Goal: Information Seeking & Learning: Check status

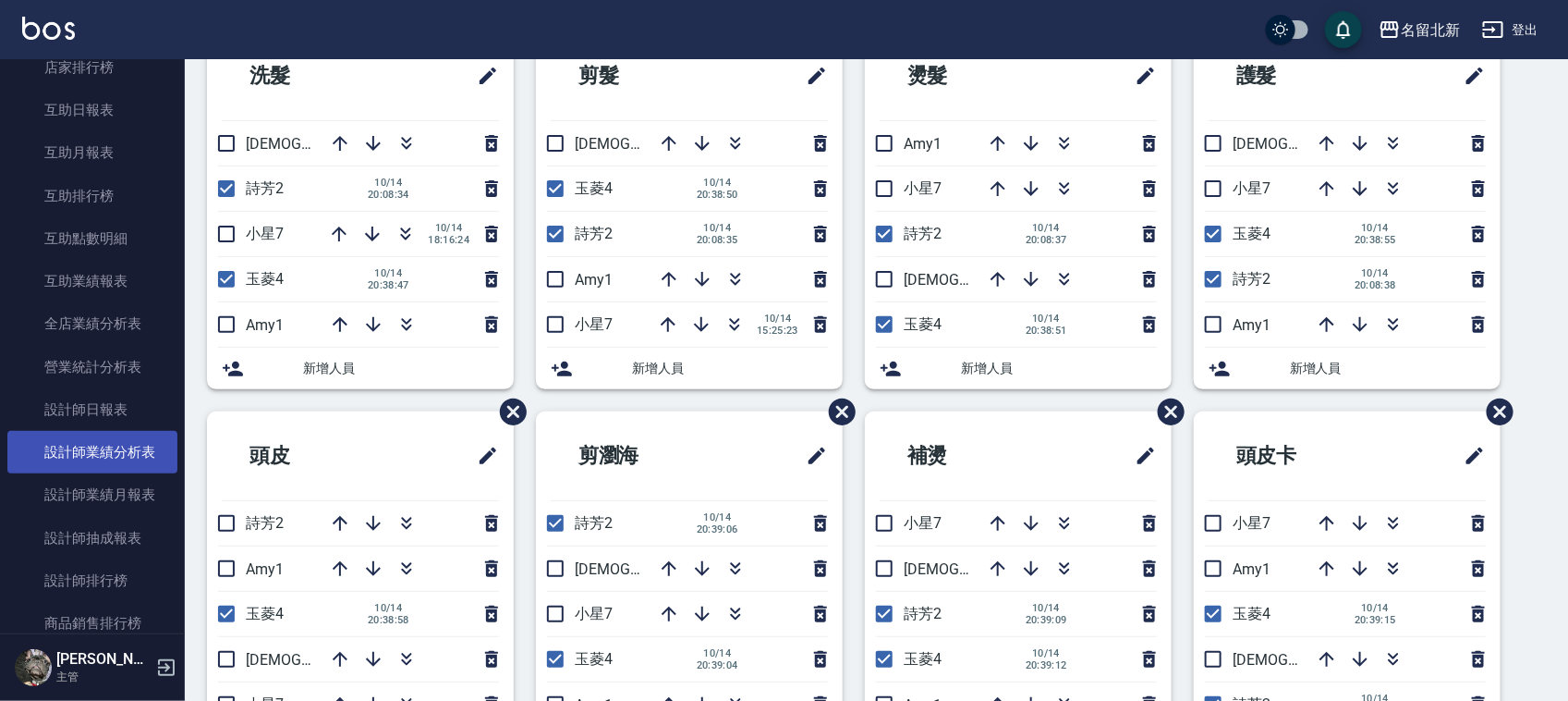
scroll to position [809, 0]
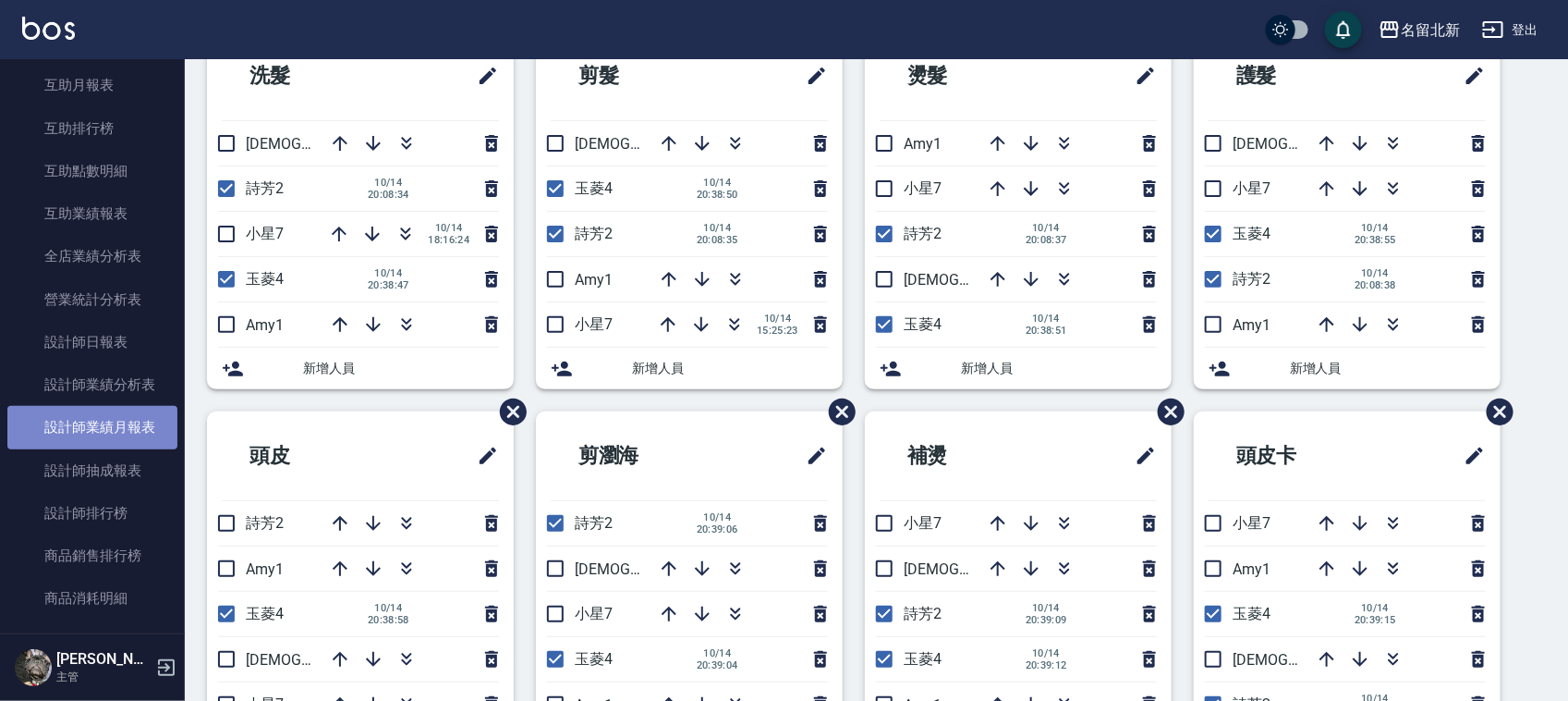
click at [157, 425] on link "設計師業績月報表" at bounding box center [93, 427] width 170 height 42
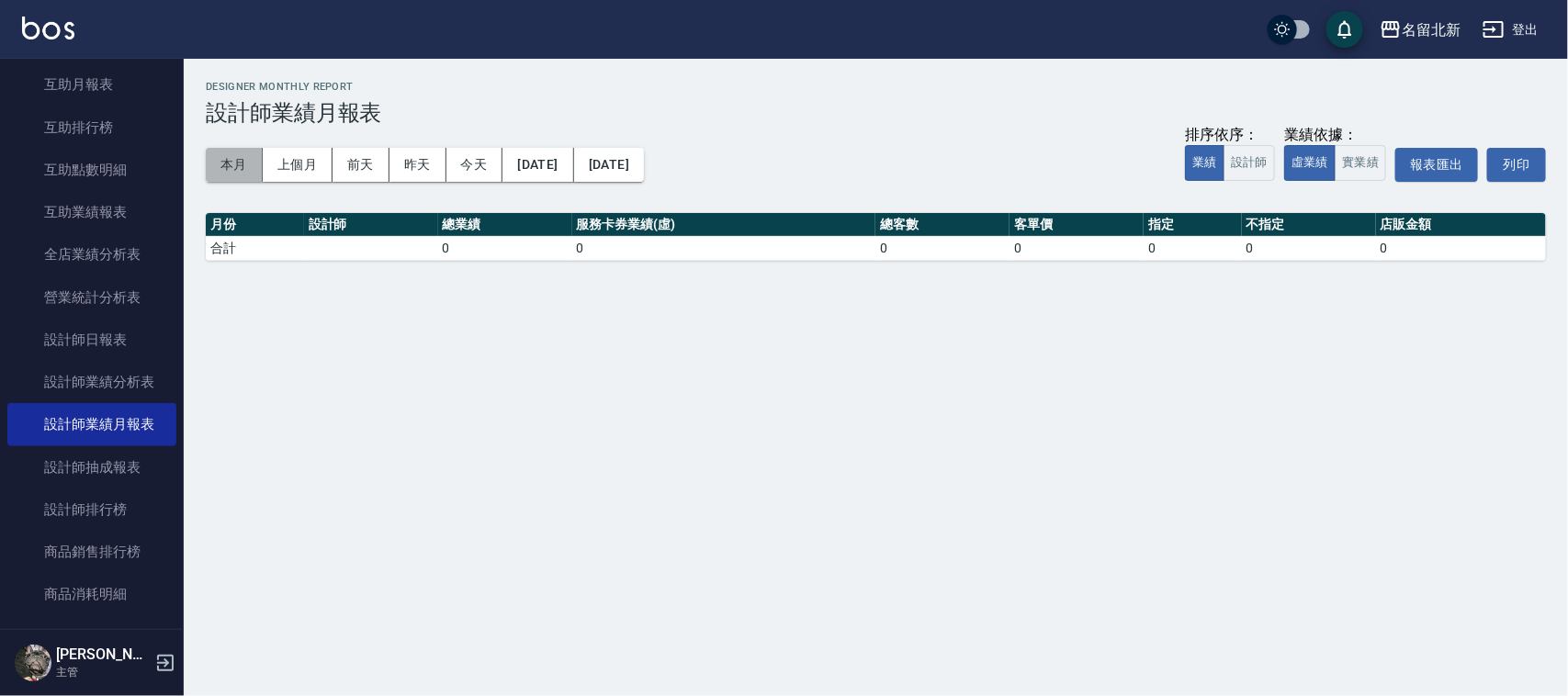
click at [208, 167] on button "本月" at bounding box center [234, 164] width 57 height 34
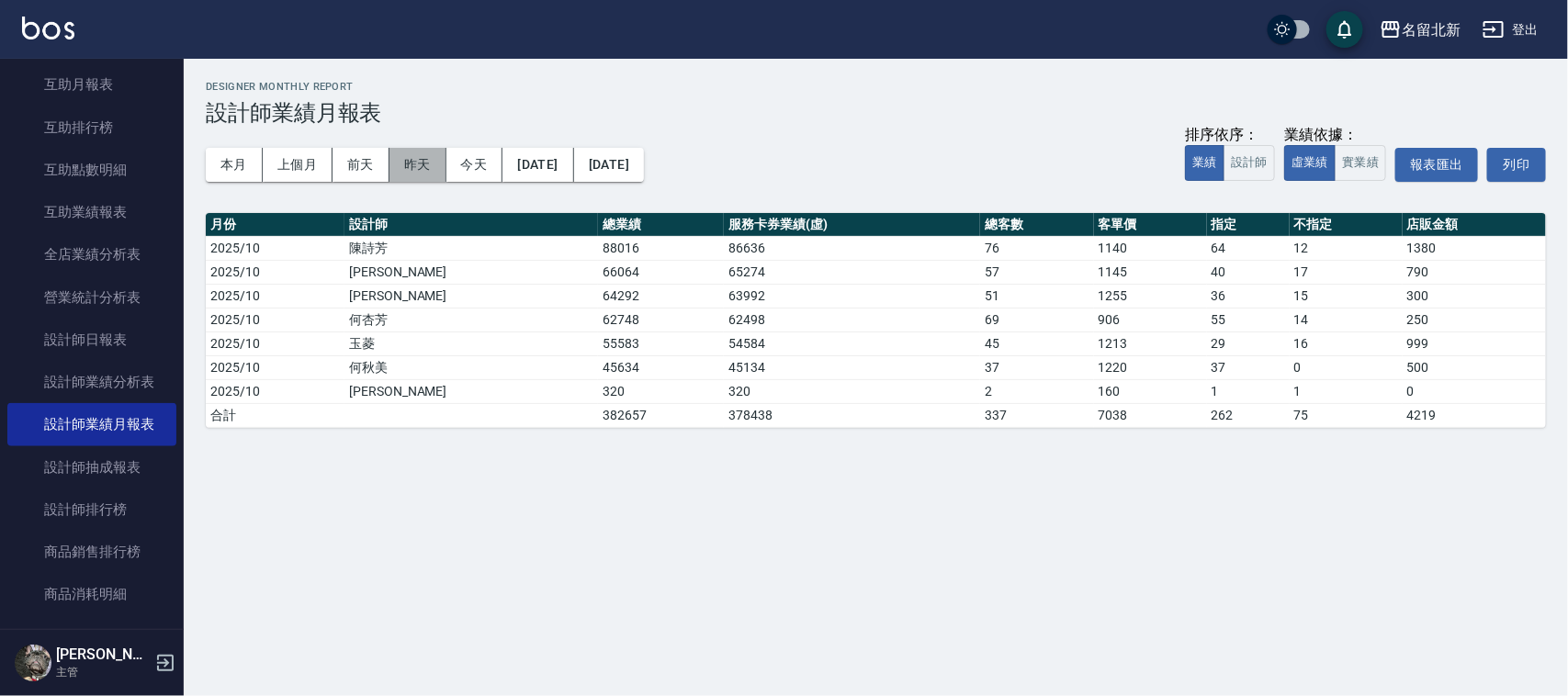
click at [424, 165] on button "昨天" at bounding box center [418, 164] width 57 height 34
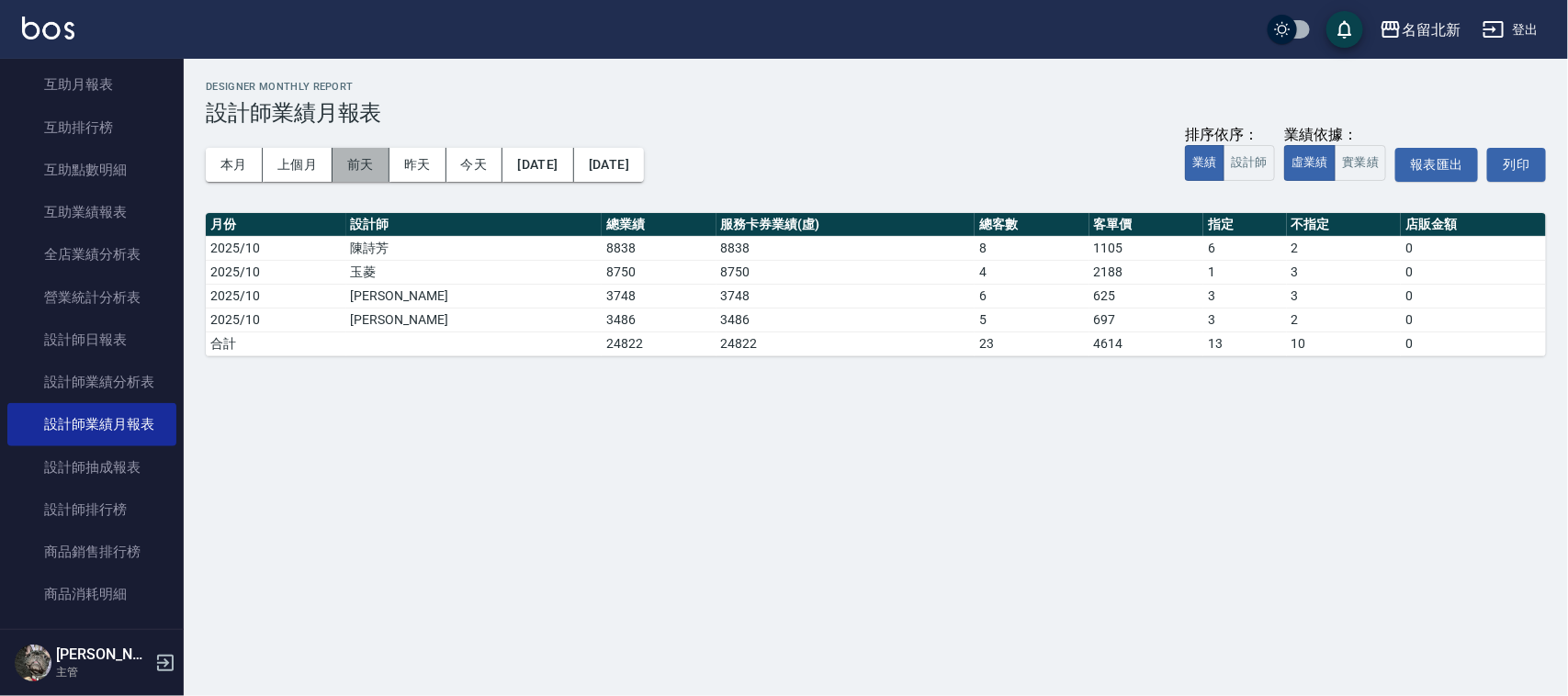
click at [349, 175] on button "前天" at bounding box center [361, 164] width 57 height 34
click at [250, 165] on button "本月" at bounding box center [234, 164] width 57 height 34
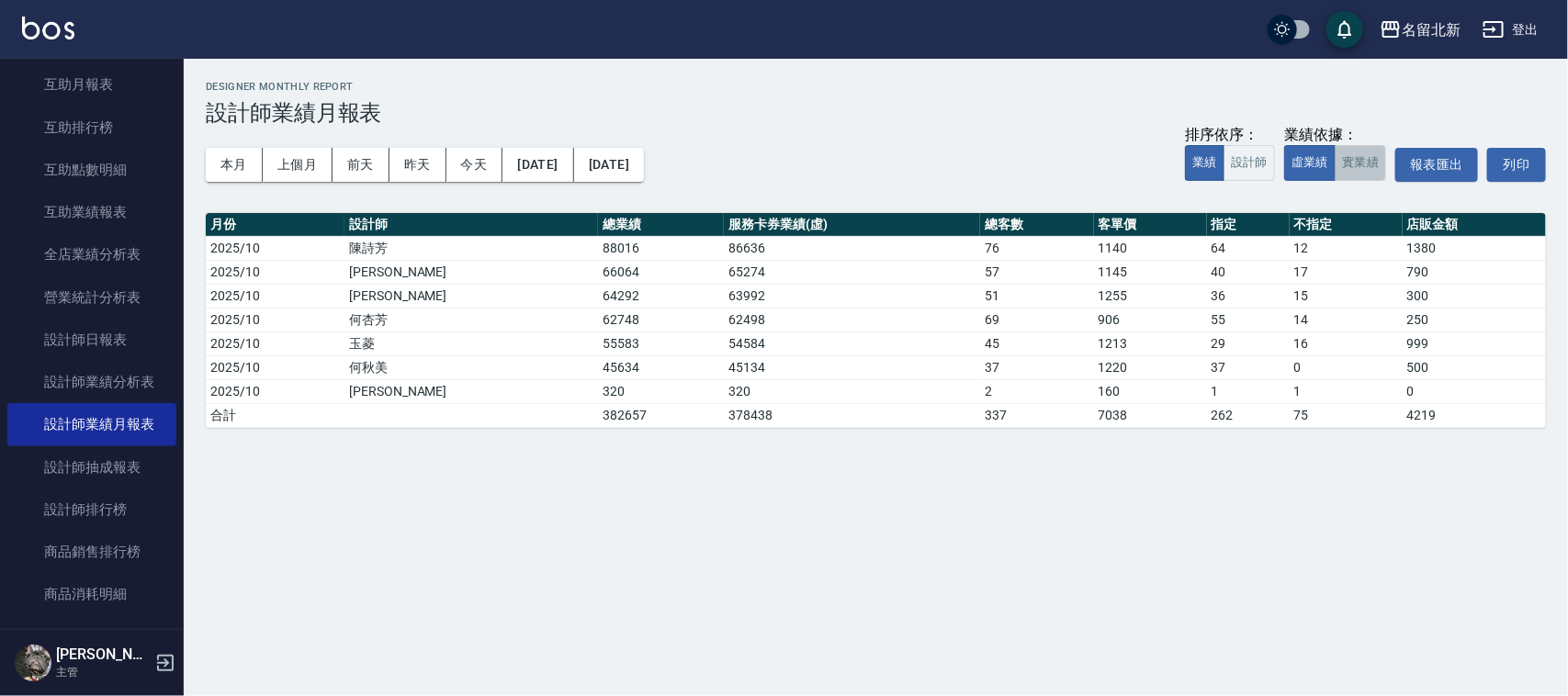
click at [1361, 166] on button "實業績" at bounding box center [1361, 164] width 51 height 36
type button "TRUTH"
click at [1335, 145] on button "實業績" at bounding box center [1361, 164] width 51 height 36
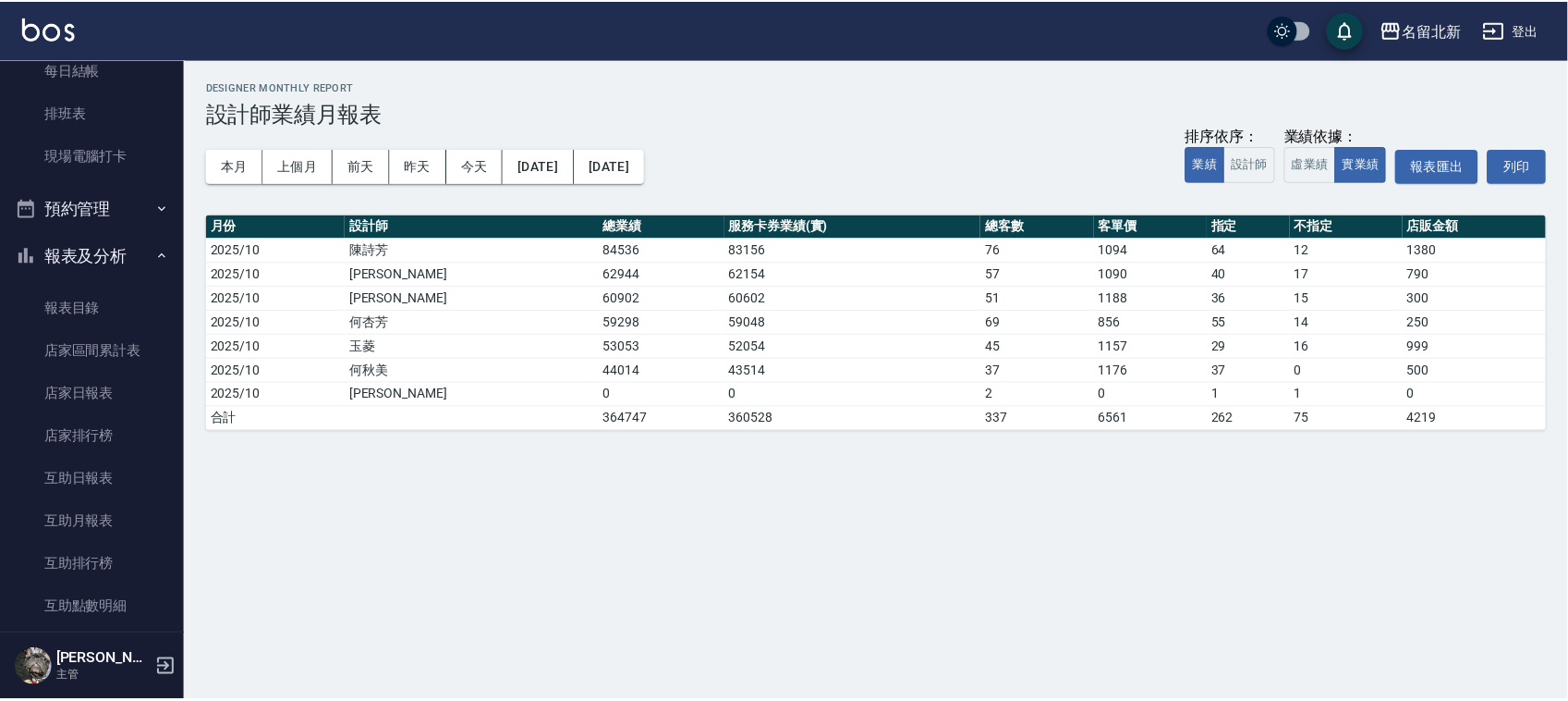
scroll to position [116, 0]
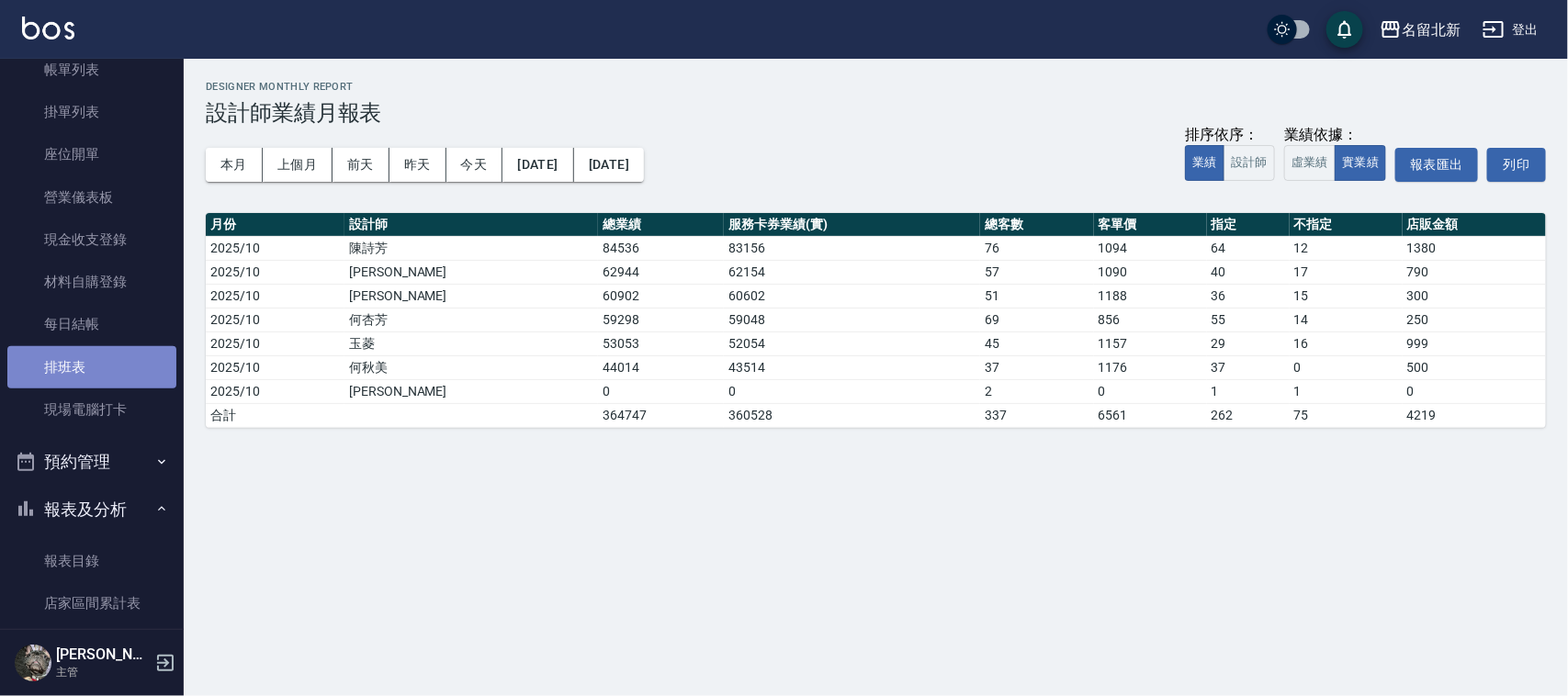
click at [120, 373] on link "排班表" at bounding box center [92, 367] width 169 height 42
